Goal: Communication & Community: Answer question/provide support

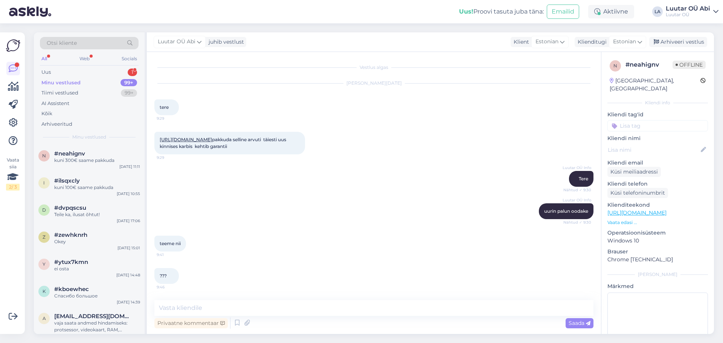
scroll to position [4181, 0]
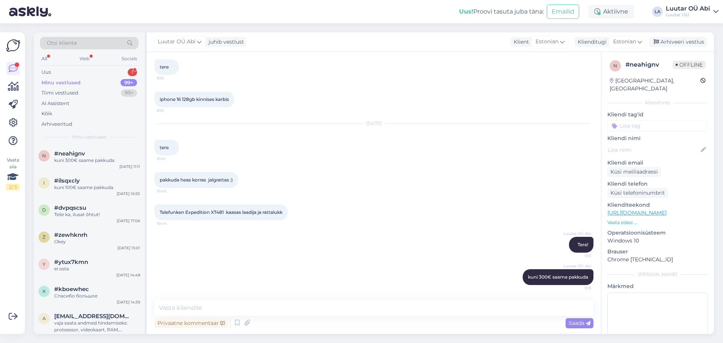
click at [110, 79] on div "Minu vestlused 99+" at bounding box center [89, 83] width 99 height 11
click at [107, 72] on div "Uus 1" at bounding box center [89, 72] width 99 height 11
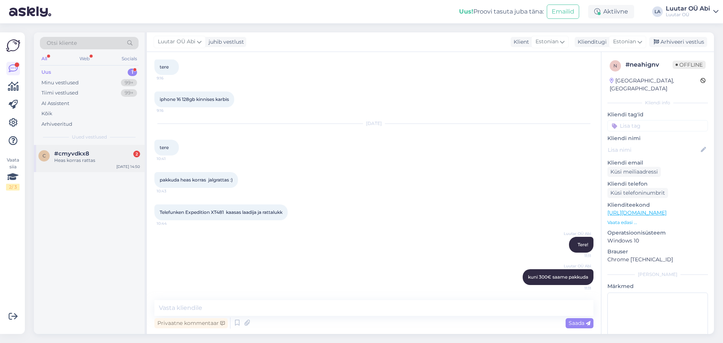
click at [104, 163] on div "Heas korras rattas" at bounding box center [97, 160] width 86 height 7
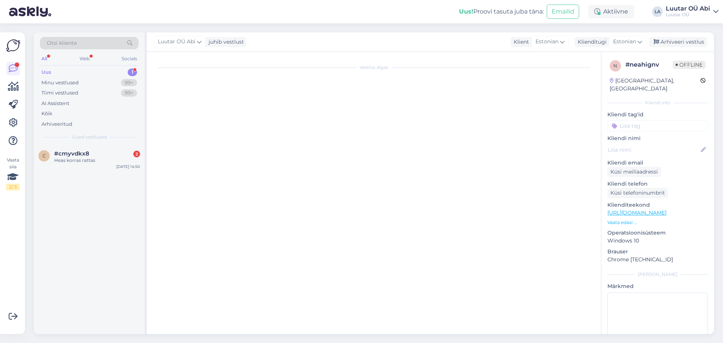
scroll to position [125, 0]
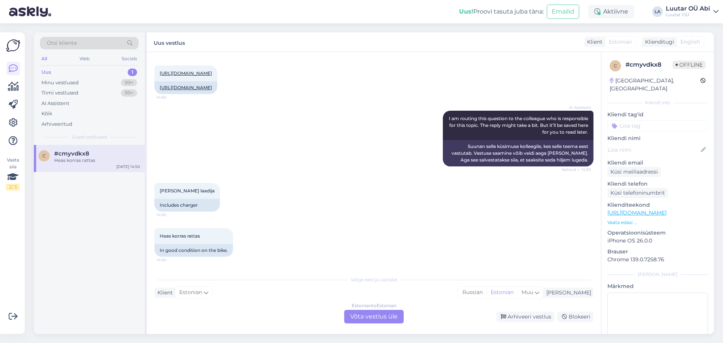
click at [341, 154] on div "AI Assistent I am routing this question to the colleague who is responsible for…" at bounding box center [373, 138] width 439 height 72
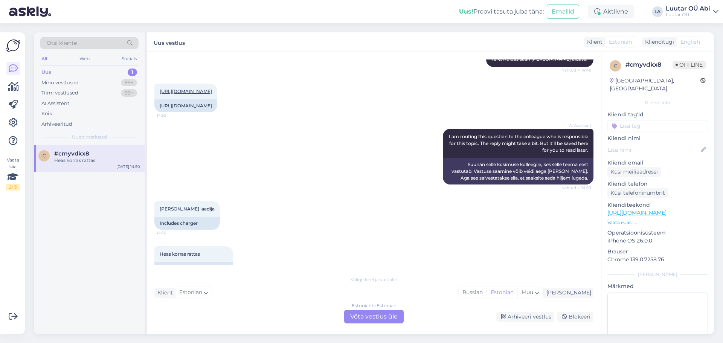
scroll to position [50, 0]
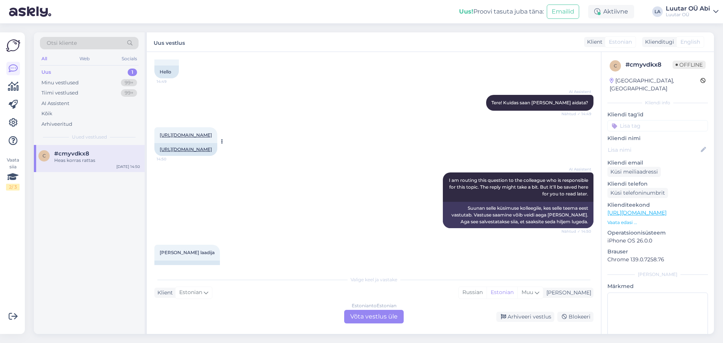
click at [212, 137] on link "[URL][DOMAIN_NAME]" at bounding box center [186, 135] width 52 height 6
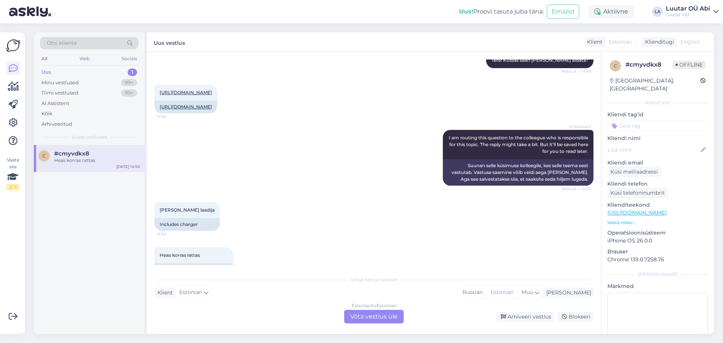
scroll to position [125, 0]
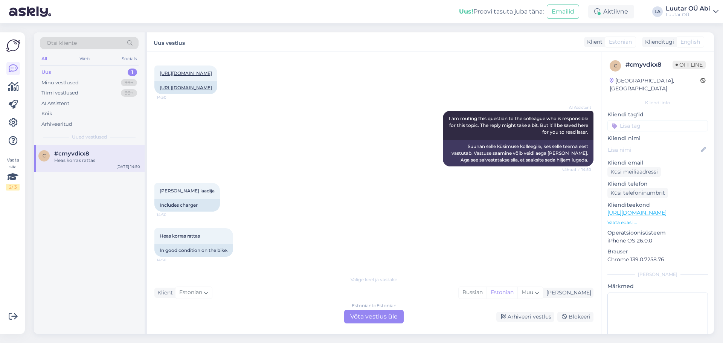
click at [375, 315] on div "Estonian to Estonian Võta vestlus üle" at bounding box center [373, 317] width 59 height 14
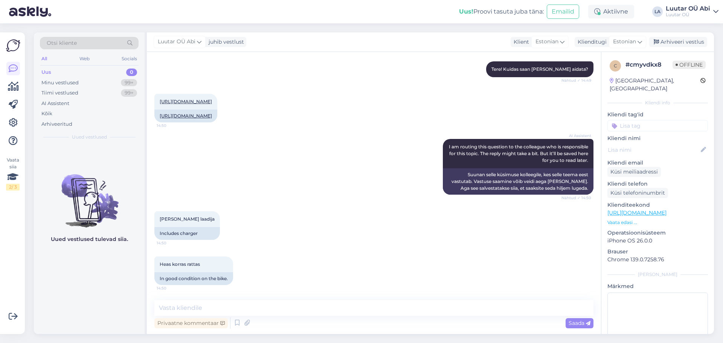
scroll to position [97, 0]
click at [375, 316] on div "Privaatne kommentaar Saada" at bounding box center [373, 323] width 439 height 14
click at [276, 303] on textarea at bounding box center [373, 308] width 439 height 16
type textarea "kuni 300€ saame pakkuda"
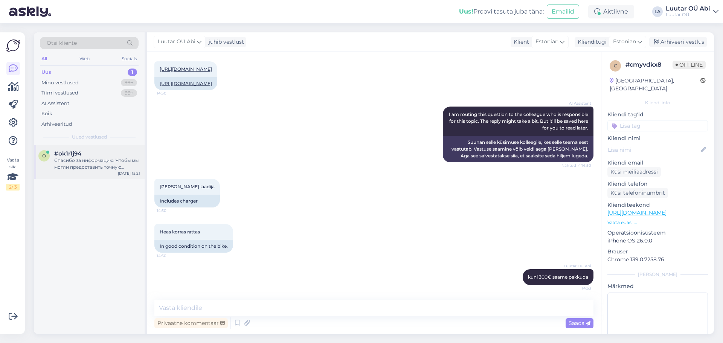
click at [89, 162] on div "Спасибо за информацию. Чтобы мы могли предоставить точную оценку, пожалуйста, у…" at bounding box center [97, 164] width 86 height 14
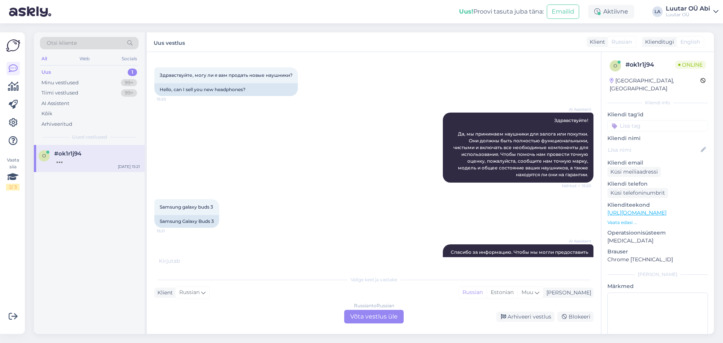
scroll to position [70, 0]
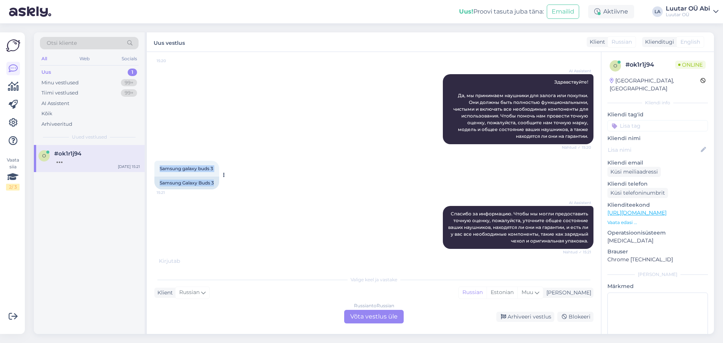
drag, startPoint x: 160, startPoint y: 167, endPoint x: 225, endPoint y: 164, distance: 65.2
click at [219, 164] on div "Samsung galaxy buds 3 15:21 Samsung Galaxy Buds 3" at bounding box center [186, 175] width 65 height 29
copy div "Samsung galaxy buds 3 15:21 Samsung Galaxy Buds 3"
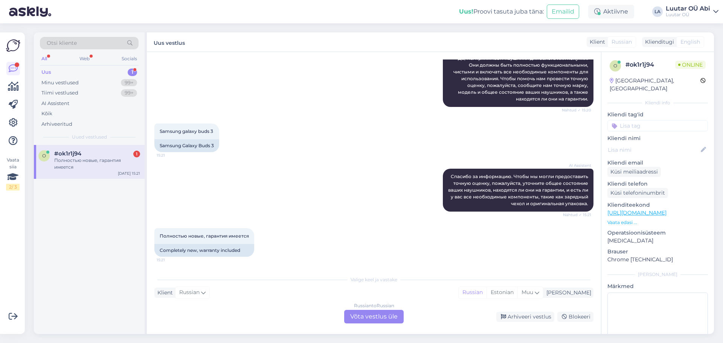
click at [364, 316] on div "Russian to Russian Võta vestlus üle" at bounding box center [373, 317] width 59 height 14
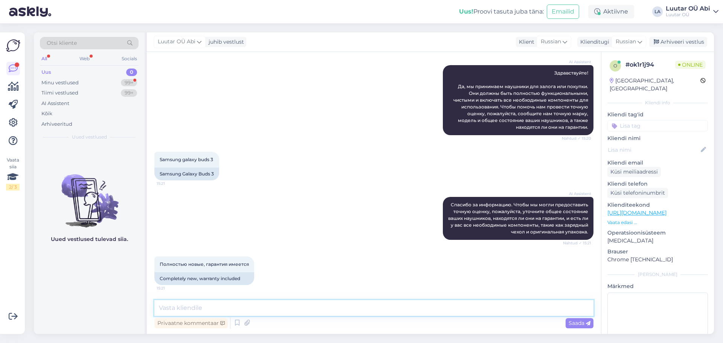
click at [323, 311] on textarea at bounding box center [373, 308] width 439 height 16
type textarea "2"
type textarea "25€ можем предложить"
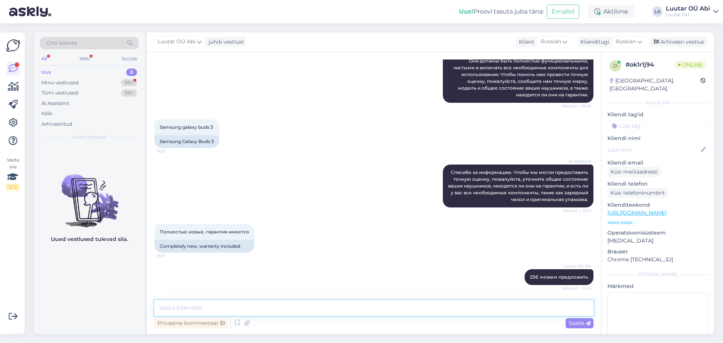
scroll to position [144, 0]
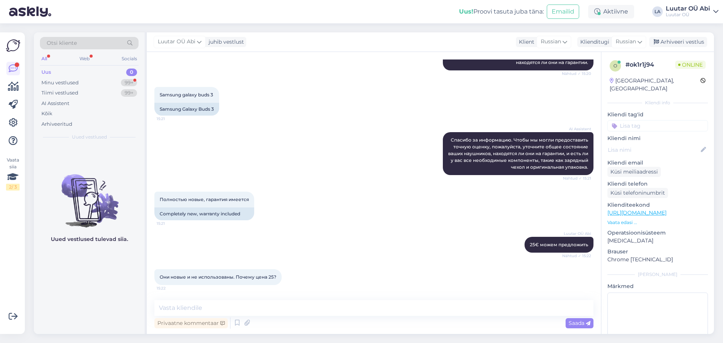
click at [362, 163] on div "AI Assistent [PERSON_NAME] за информацию. Чтобы мы могли предоставить точную оц…" at bounding box center [373, 153] width 439 height 59
click at [293, 122] on div "Samsung galaxy buds 3 15:21 Samsung Galaxy Buds 3" at bounding box center [373, 101] width 439 height 45
drag, startPoint x: 225, startPoint y: 311, endPoint x: 222, endPoint y: 308, distance: 4.0
click at [224, 310] on textarea at bounding box center [373, 308] width 439 height 16
type textarea "максимум 30"
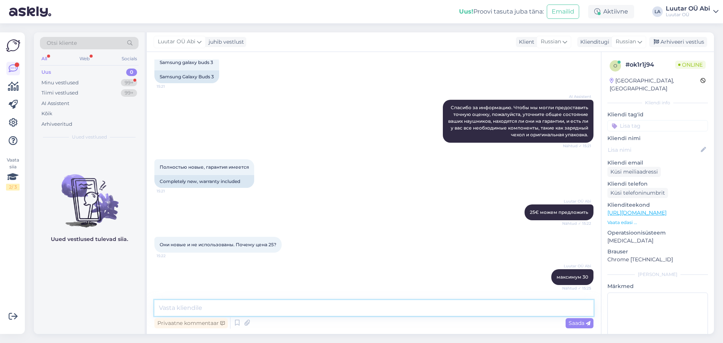
scroll to position [216, 0]
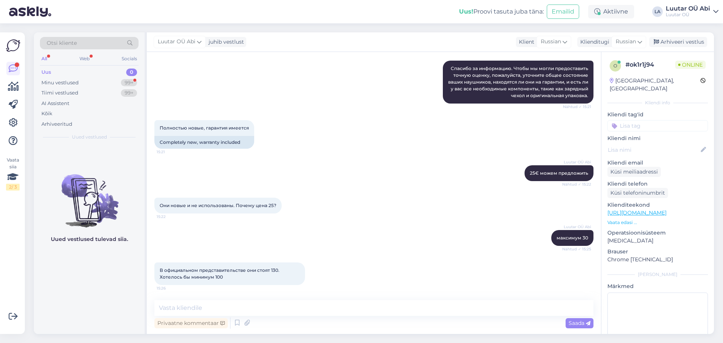
click at [507, 234] on div "Luutar OÜ Abi максимум 30 Nähtud ✓ 15:25" at bounding box center [373, 238] width 439 height 32
click at [282, 294] on div "Vestlus algas [DATE] Здравствуйте, могу ли я вам продать новые наушники? 15:20 …" at bounding box center [374, 193] width 454 height 282
click at [276, 305] on textarea at bounding box center [373, 308] width 439 height 16
type textarea "мы такую сумму не дадим"
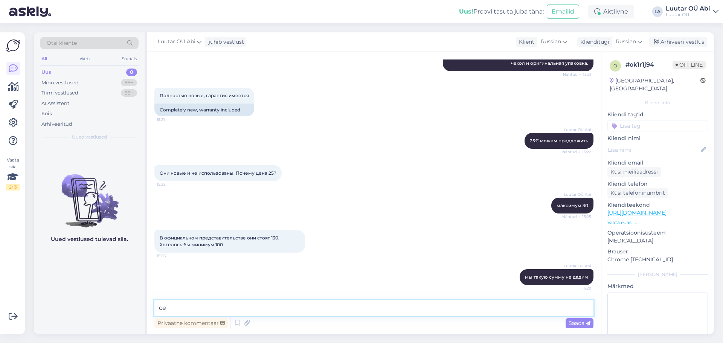
type textarea "с"
type textarea "3"
